Goal: Find specific page/section: Find specific page/section

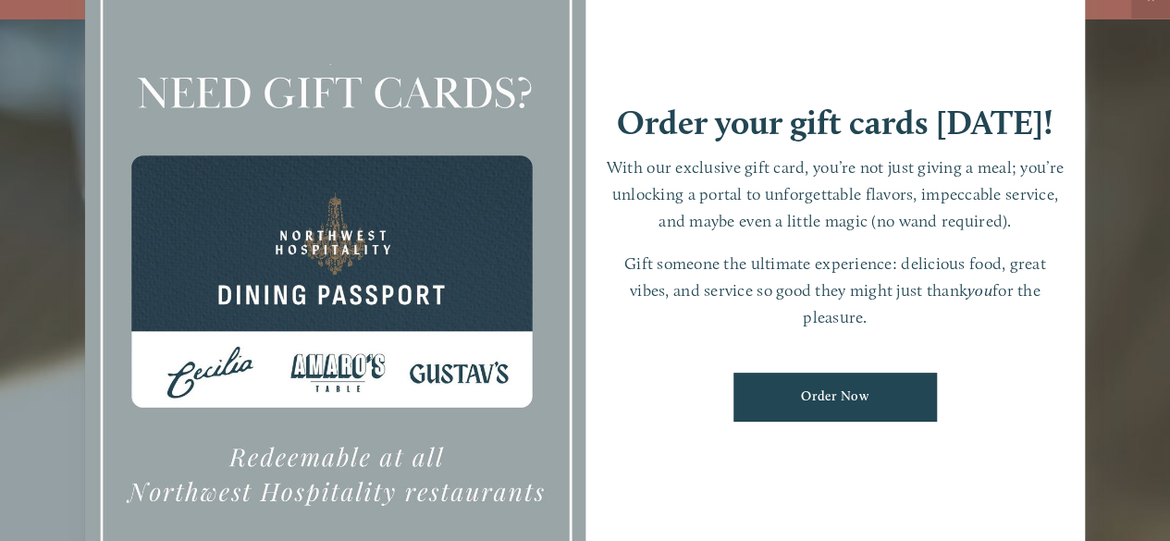
scroll to position [39, 0]
click at [1135, 221] on div at bounding box center [585, 270] width 1170 height 541
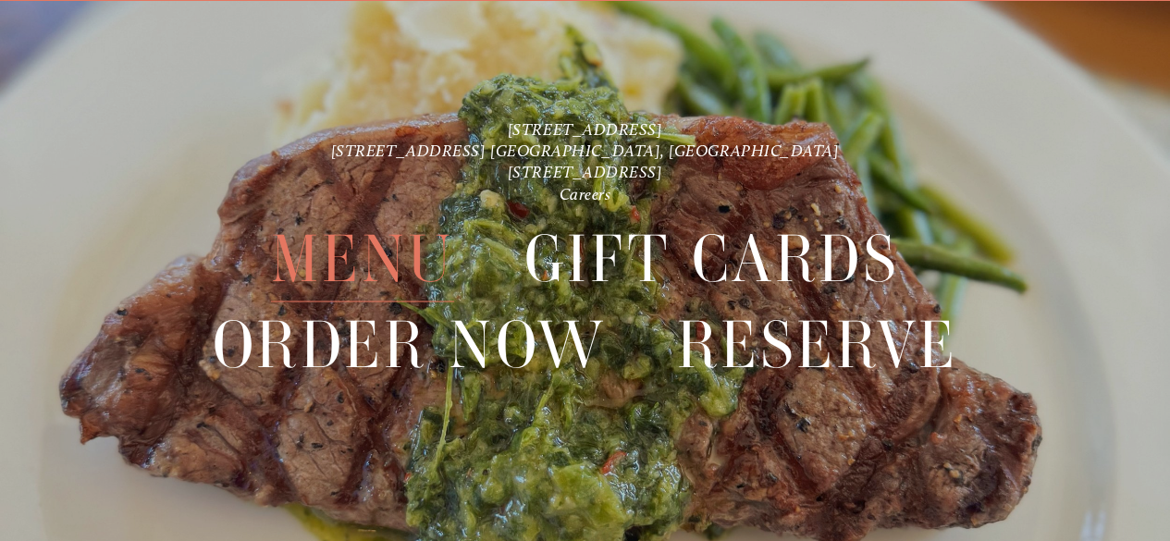
click at [339, 256] on span "Menu" at bounding box center [362, 258] width 183 height 85
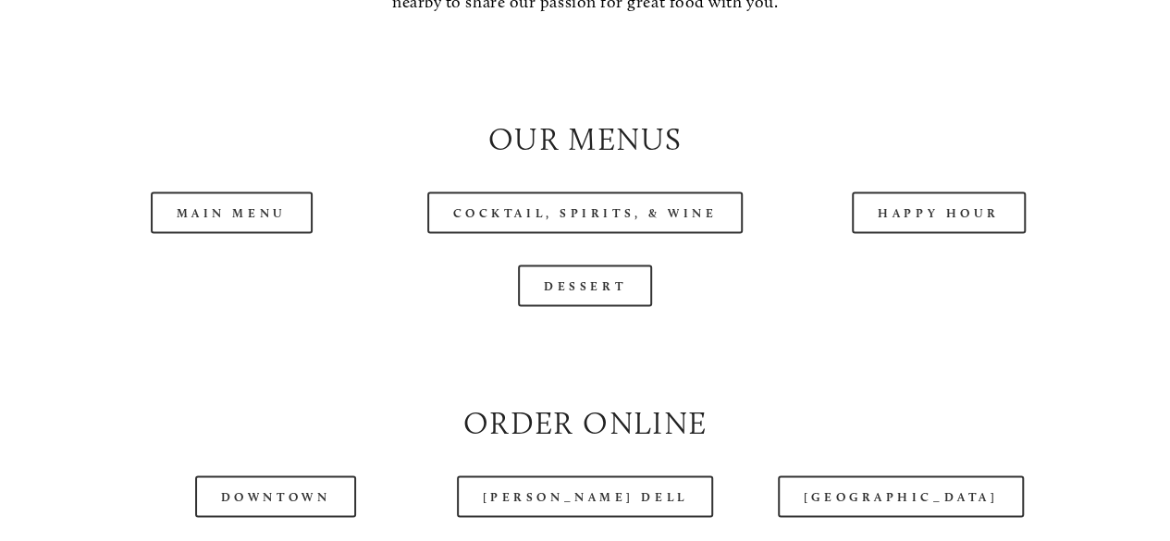
scroll to position [1665, 0]
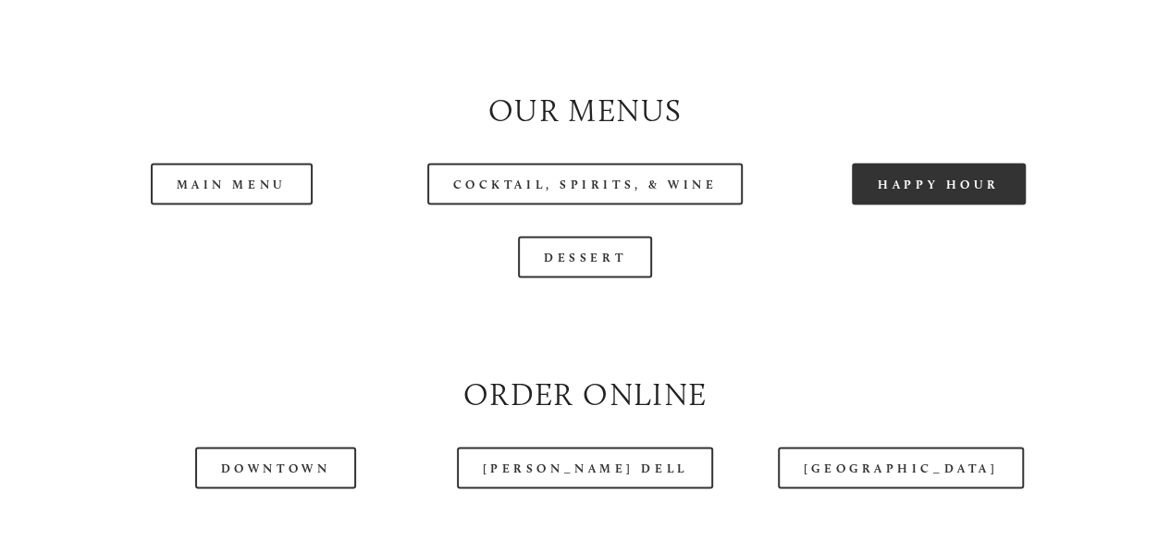
click at [924, 204] on link "Happy Hour" at bounding box center [939, 184] width 174 height 42
